Goal: Information Seeking & Learning: Find specific fact

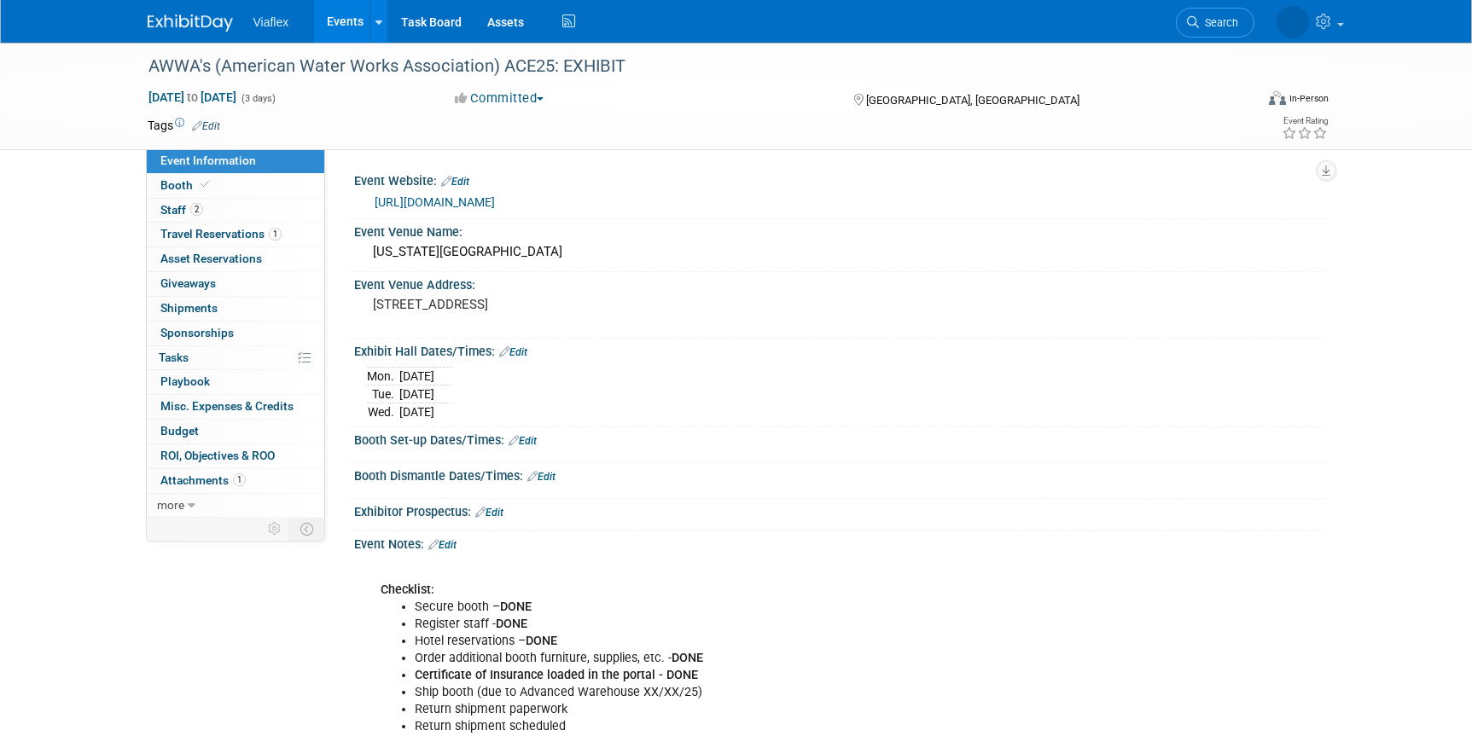
click at [349, 22] on link "Events" at bounding box center [345, 21] width 62 height 43
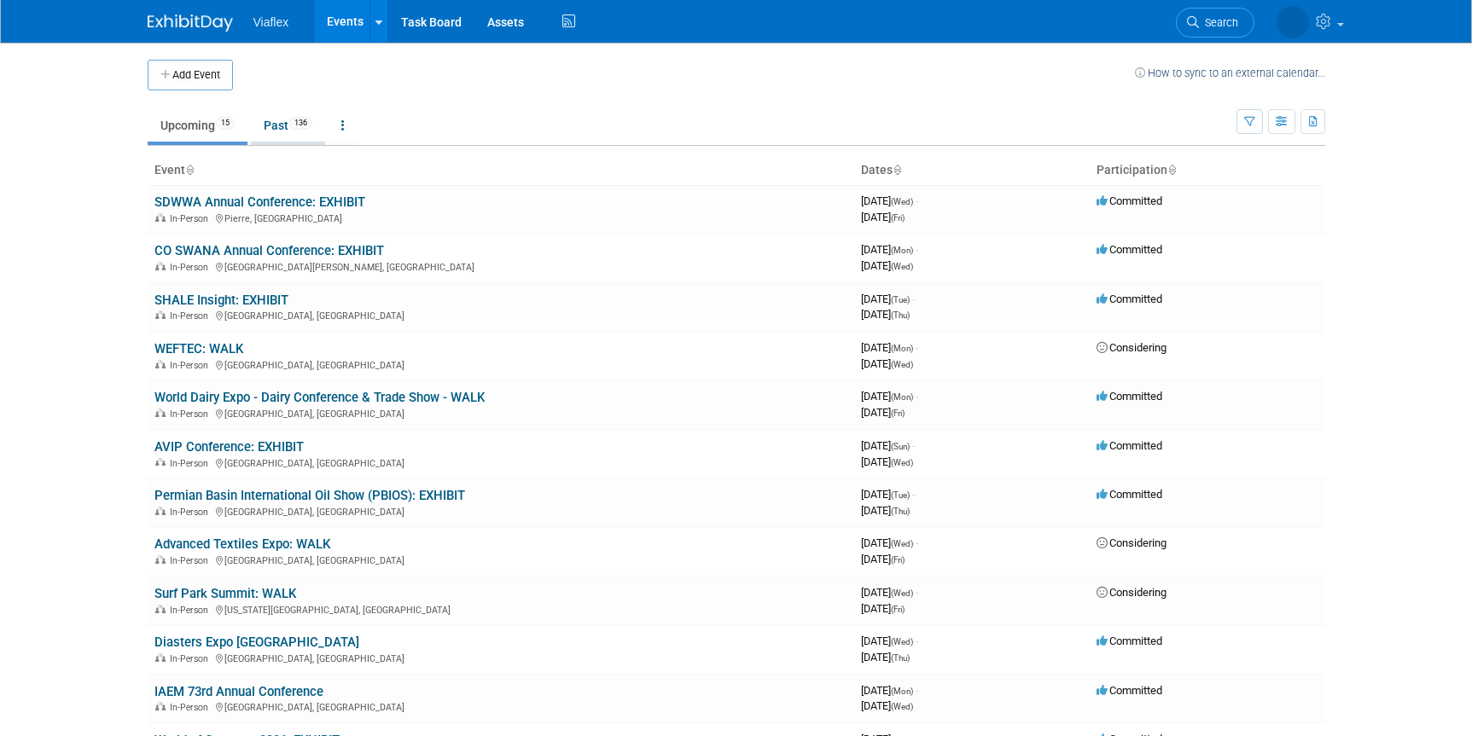
click at [287, 124] on link "Past 136" at bounding box center [288, 125] width 74 height 32
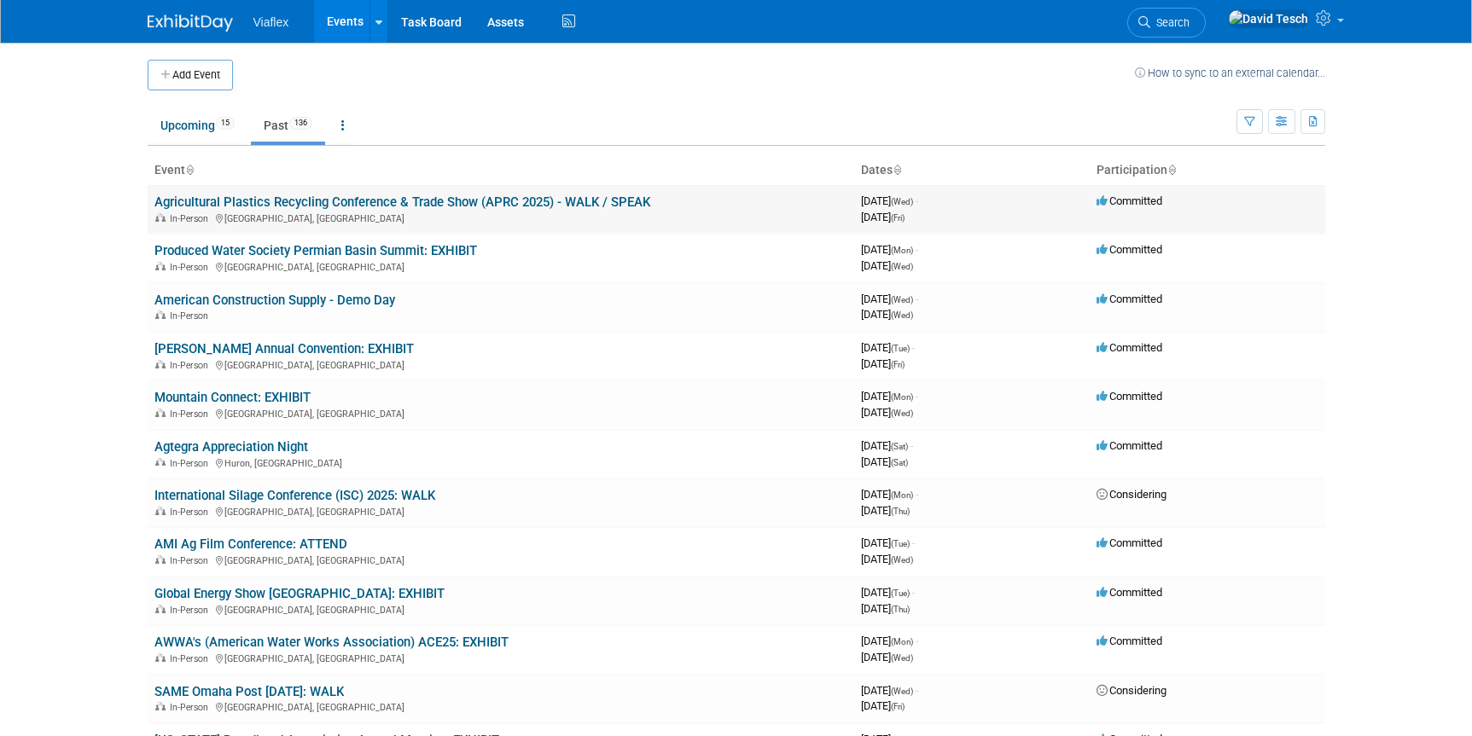
click at [360, 202] on link "Agricultural Plastics Recycling Conference & Trade Show (APRC 2025) - WALK / SP…" at bounding box center [402, 202] width 496 height 15
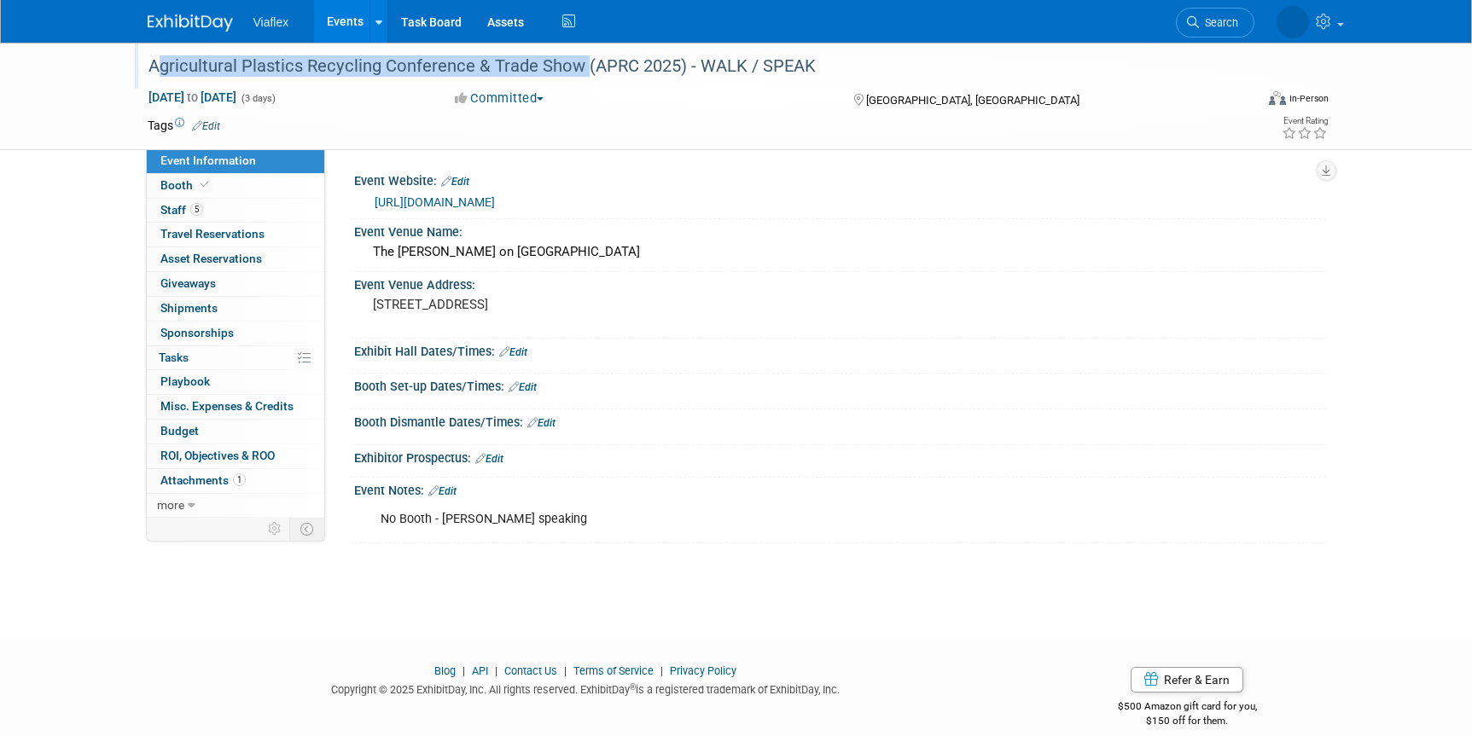
drag, startPoint x: 150, startPoint y: 63, endPoint x: 576, endPoint y: 70, distance: 425.8
click at [576, 70] on div "Agricultural Plastics Recycling Conference & Trade Show (APRC 2025) - WALK / SP…" at bounding box center [685, 66] width 1086 height 31
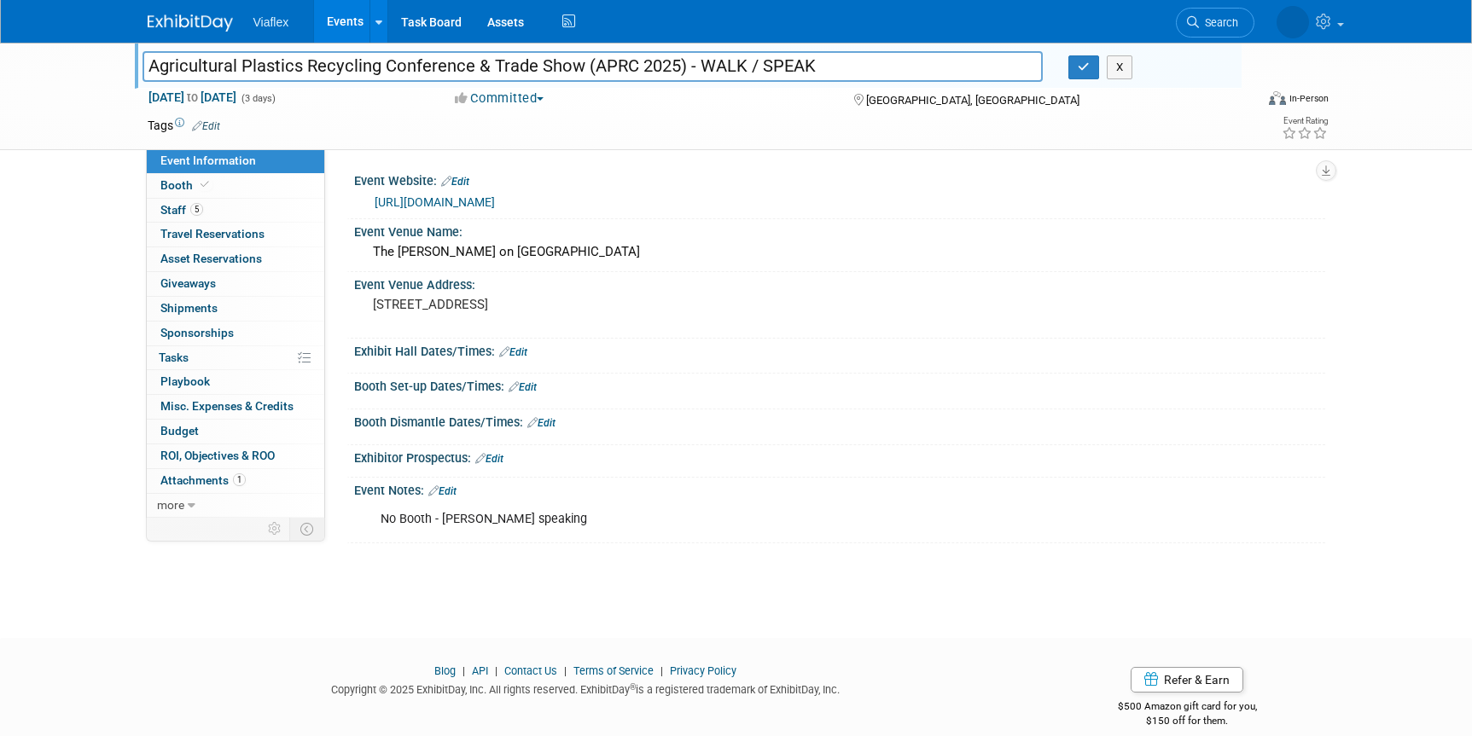
drag, startPoint x: 579, startPoint y: 67, endPoint x: 140, endPoint y: 67, distance: 439.4
click at [140, 67] on div "Agricultural Plastics Recycling Conference & Trade Show (APRC 2025) - WALK / SP…" at bounding box center [593, 68] width 927 height 26
drag, startPoint x: 547, startPoint y: 204, endPoint x: 367, endPoint y: 204, distance: 180.0
click at [367, 204] on div "http://AgPlasticConference.com" at bounding box center [839, 201] width 945 height 24
copy link "http://AgPlasticConference.com"
